Goal: Obtain resource: Download file/media

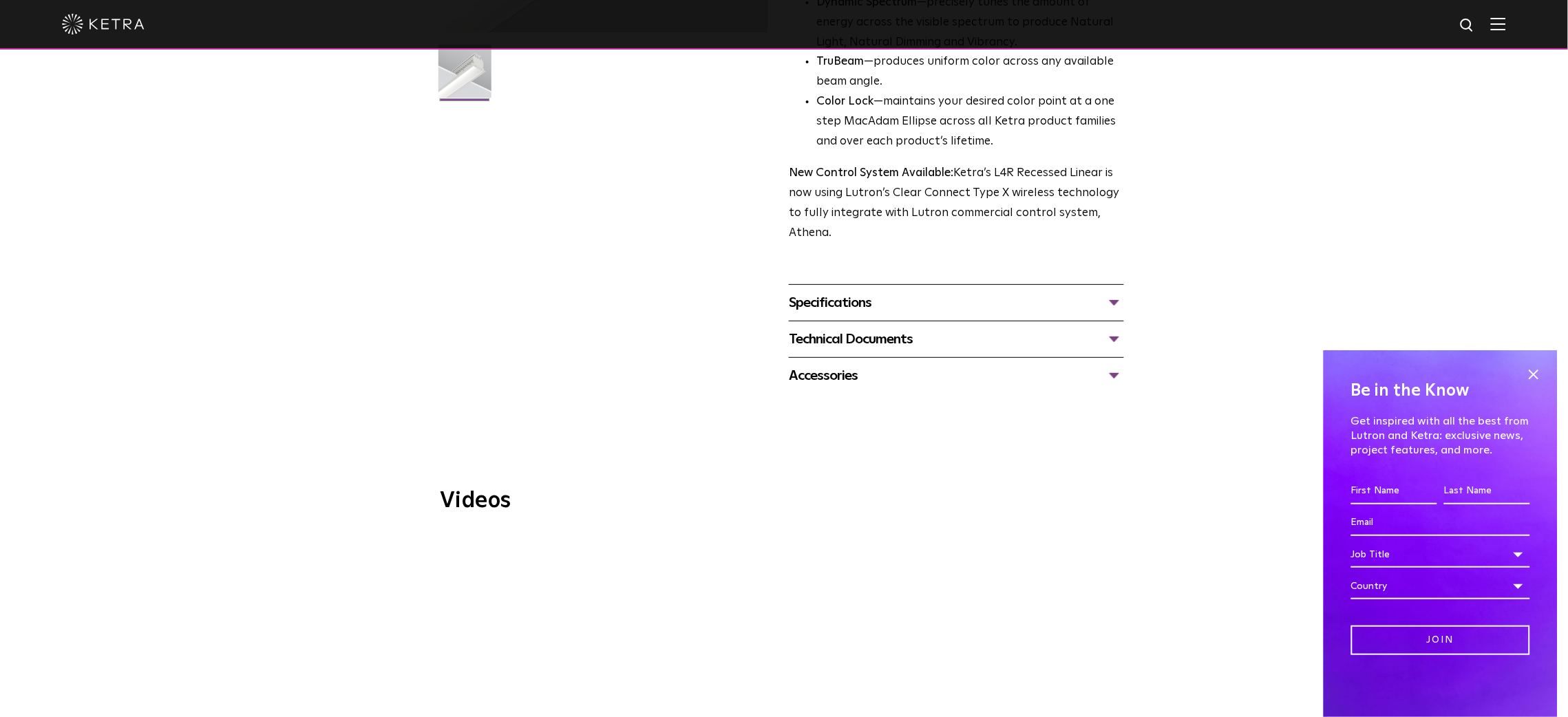
scroll to position [414, 0]
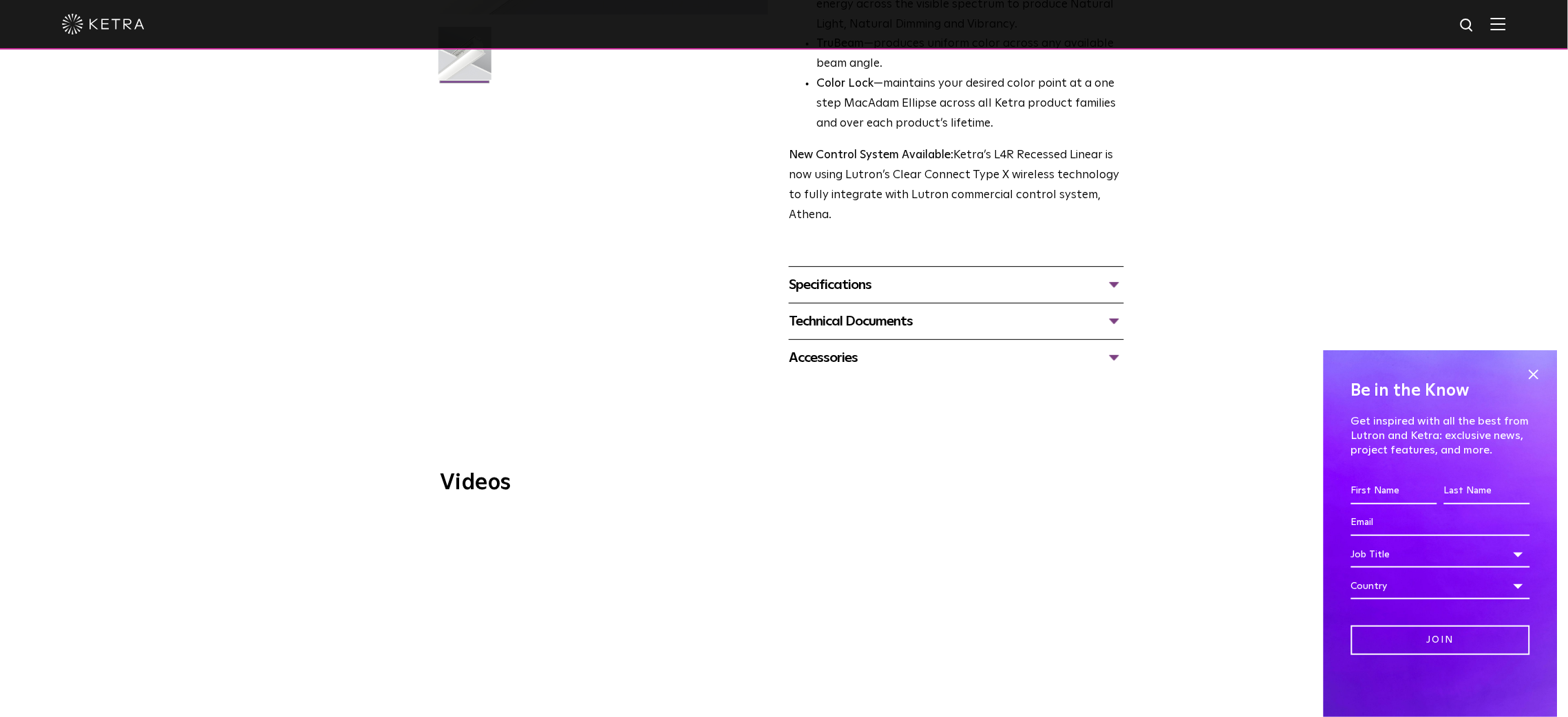
click at [911, 285] on div "Specifications" at bounding box center [956, 284] width 335 height 22
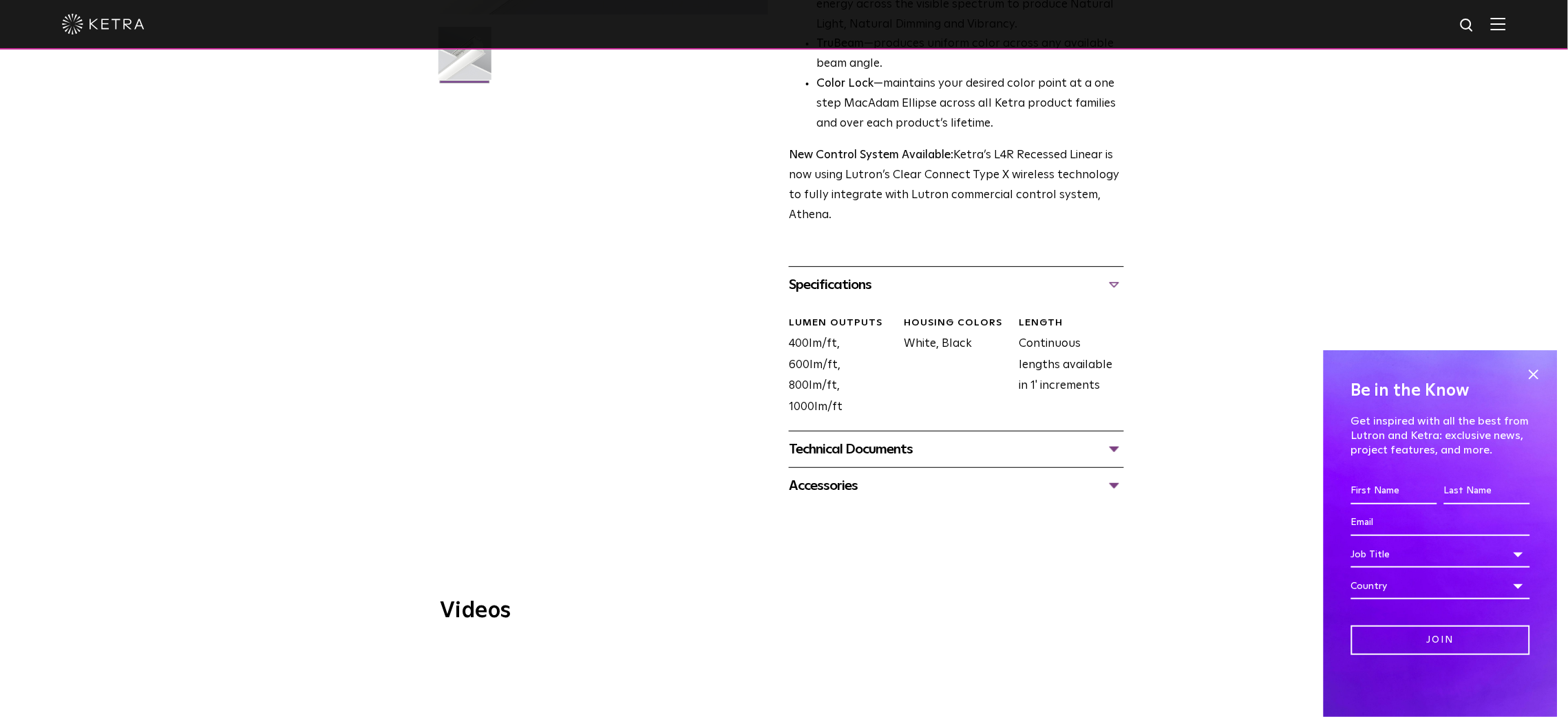
click at [899, 449] on div "Technical Documents" at bounding box center [956, 449] width 335 height 22
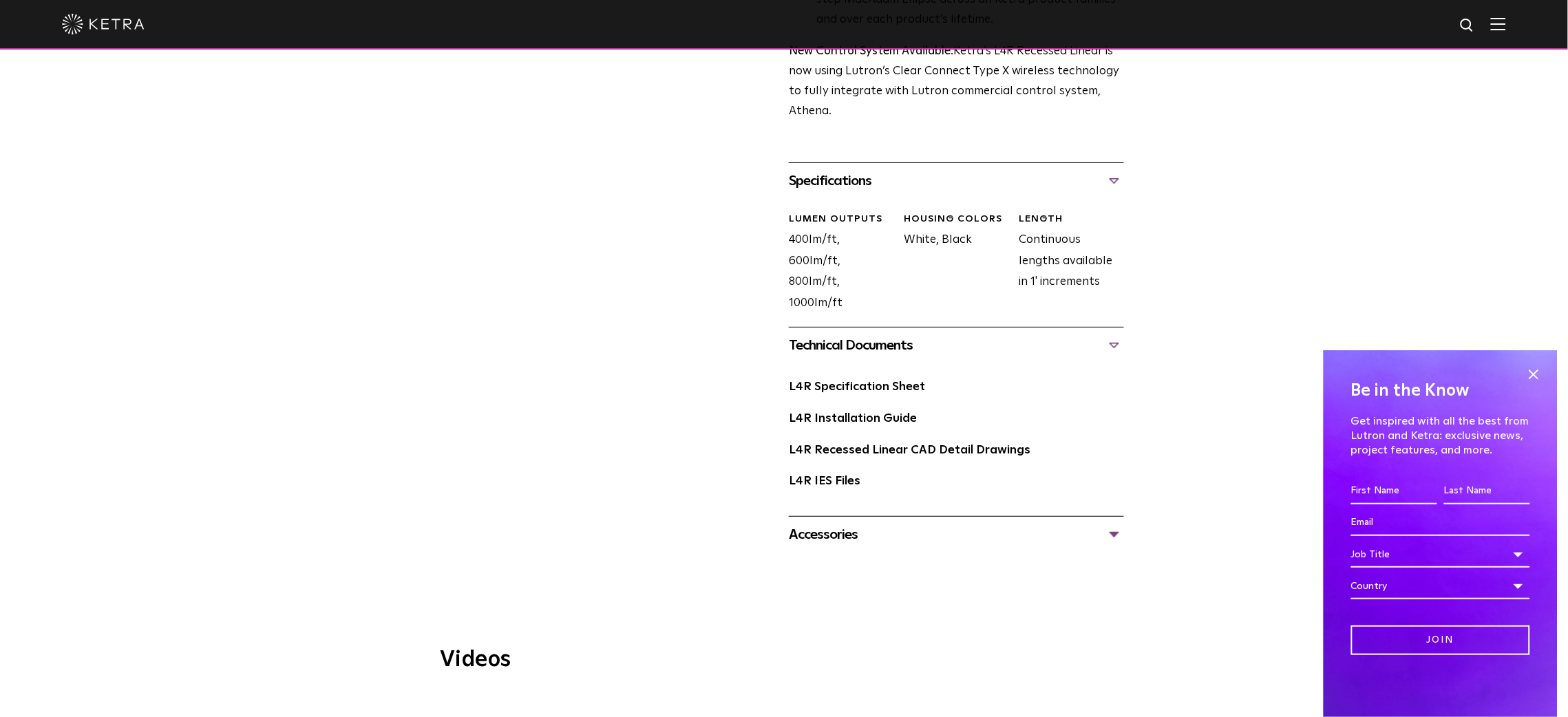
scroll to position [526, 0]
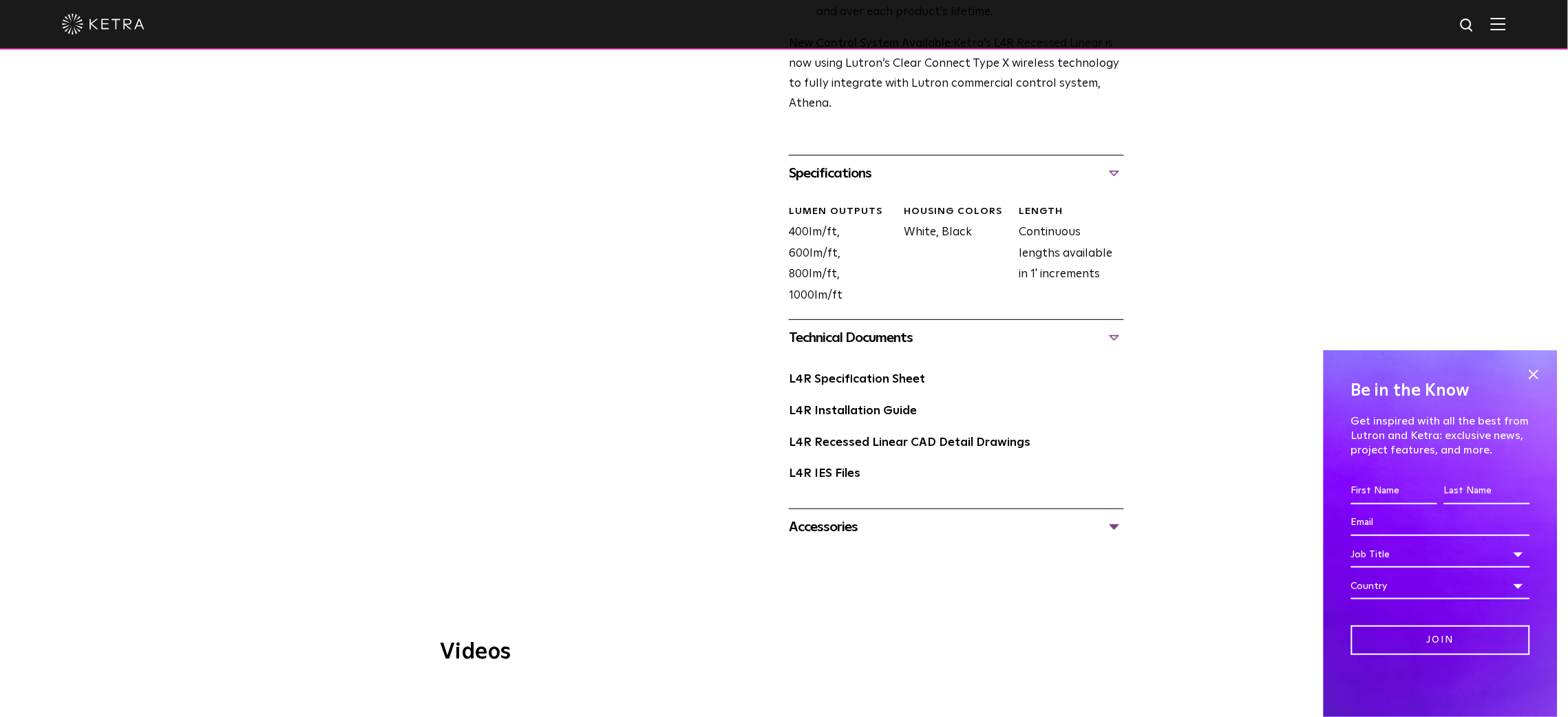
click at [847, 530] on div "Accessories" at bounding box center [956, 526] width 335 height 22
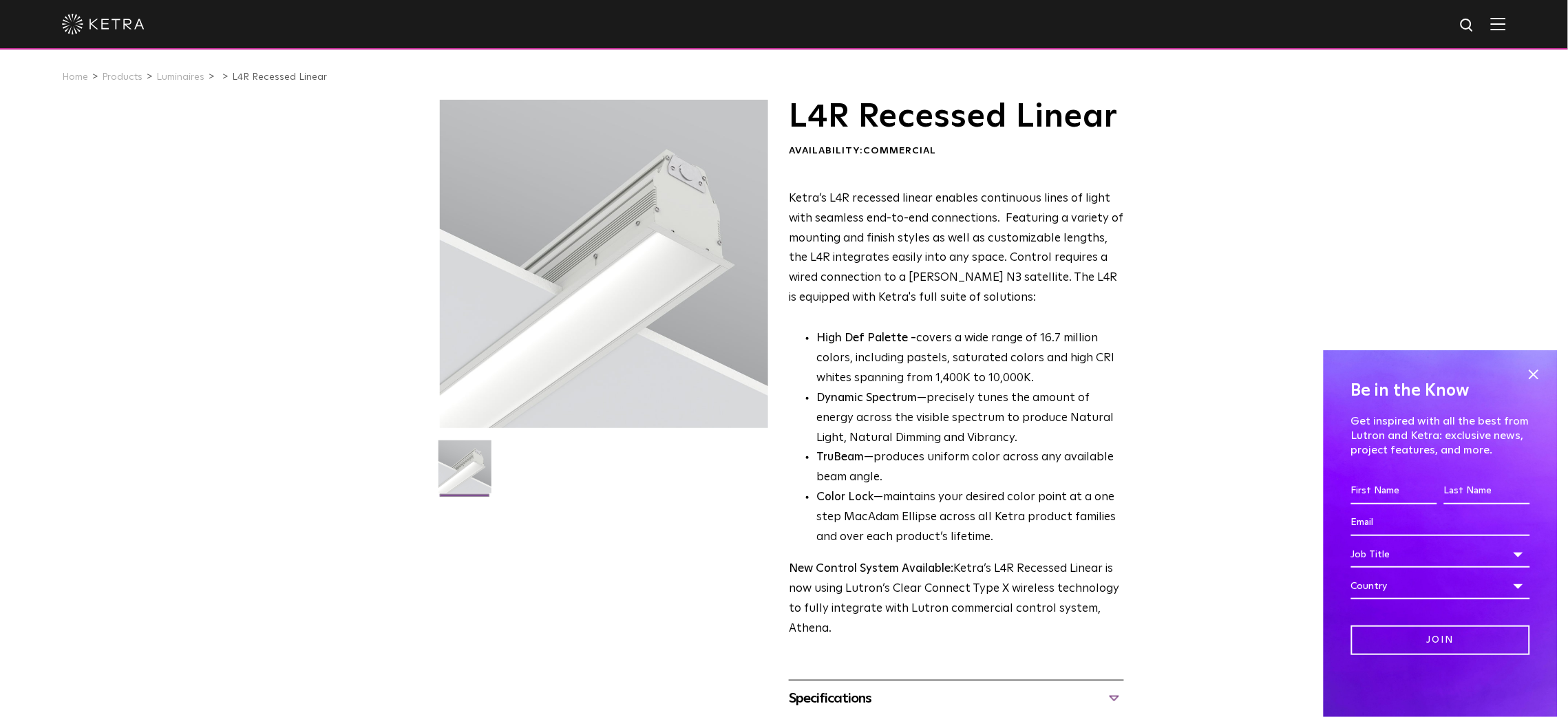
scroll to position [0, 0]
drag, startPoint x: 790, startPoint y: 118, endPoint x: 956, endPoint y: 138, distance: 167.2
click at [956, 135] on h1 "L4R Recessed Linear" at bounding box center [956, 118] width 335 height 34
drag, startPoint x: 956, startPoint y: 138, endPoint x: 928, endPoint y: 127, distance: 30.1
click at [928, 127] on h1 "L4R Recessed Linear" at bounding box center [956, 118] width 335 height 34
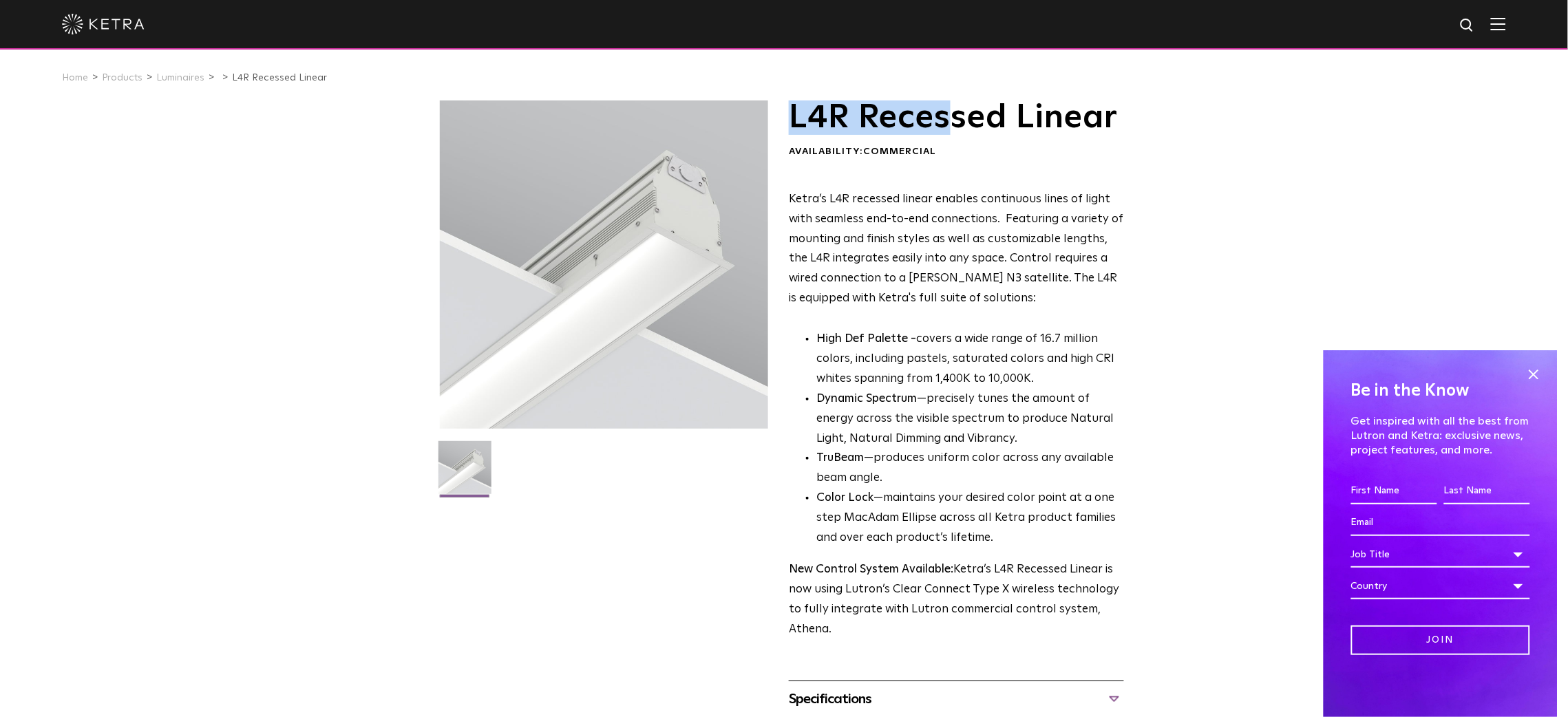
click at [928, 127] on h1 "L4R Recessed Linear" at bounding box center [956, 118] width 335 height 34
click at [1535, 375] on span at bounding box center [1532, 374] width 20 height 20
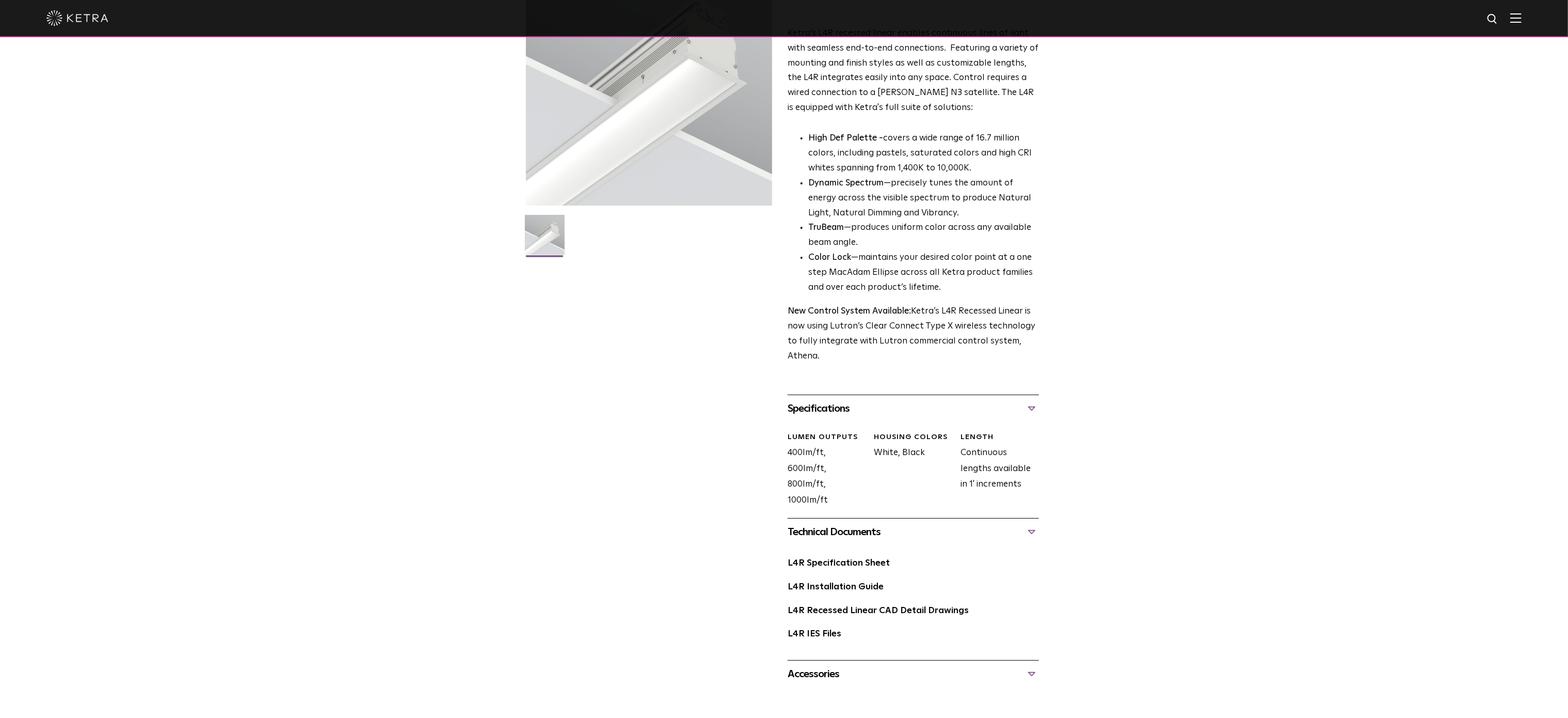
scroll to position [126, 0]
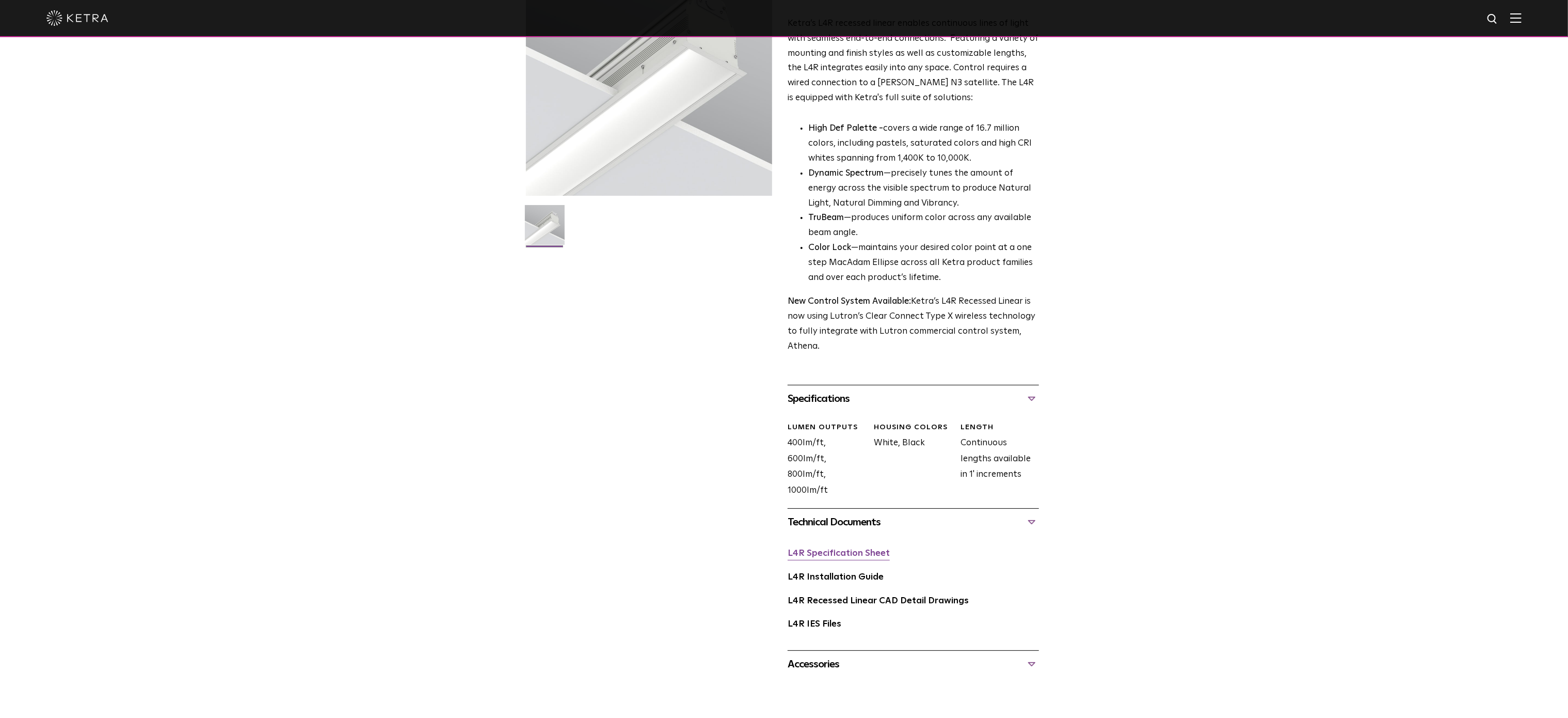
click at [867, 538] on link "L4R Specification Sheet" at bounding box center [839, 553] width 102 height 9
